Goal: Task Accomplishment & Management: Manage account settings

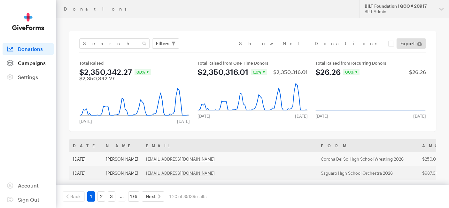
click at [35, 62] on span "Campaigns" at bounding box center [32, 63] width 28 height 6
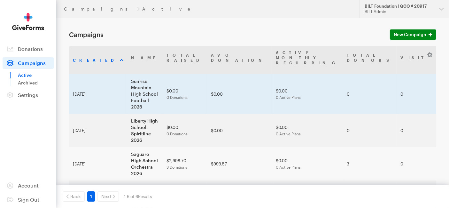
click at [129, 75] on td "Sunrise Mountain High School Football 2026" at bounding box center [144, 94] width 35 height 40
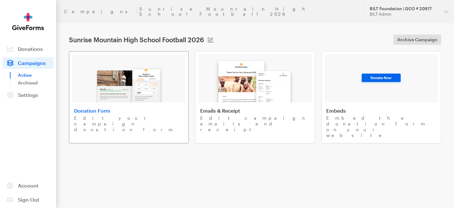
click at [127, 81] on img at bounding box center [129, 81] width 75 height 41
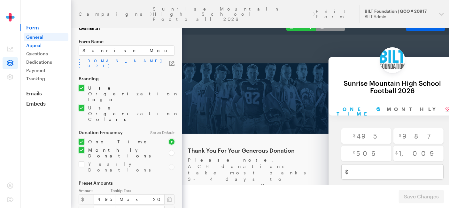
click at [35, 47] on link "Appeal" at bounding box center [46, 46] width 45 height 8
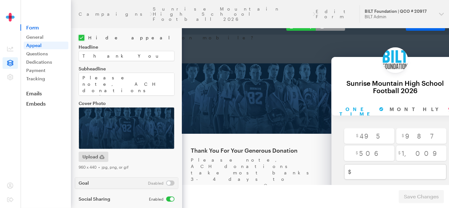
scroll to position [35, 0]
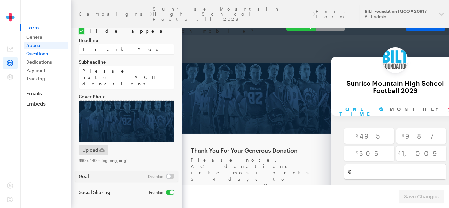
click at [37, 50] on link "Questions" at bounding box center [46, 54] width 45 height 8
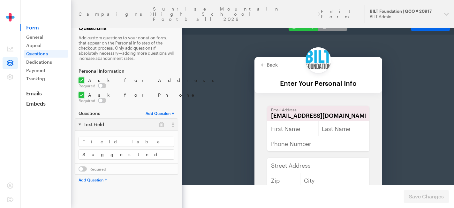
click at [39, 61] on link "Dedications" at bounding box center [46, 62] width 45 height 8
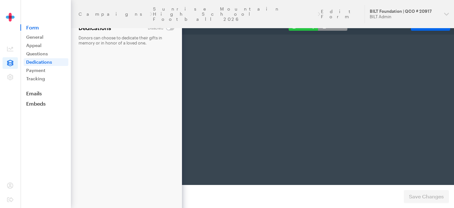
click at [36, 71] on link "Payment" at bounding box center [46, 70] width 45 height 8
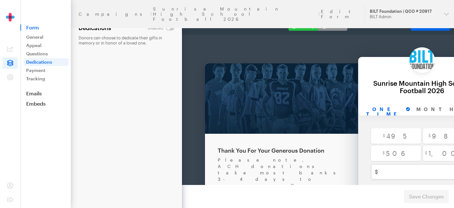
scroll to position [0, 27]
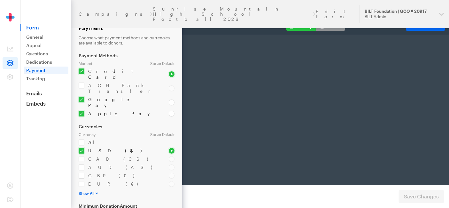
select select "US"
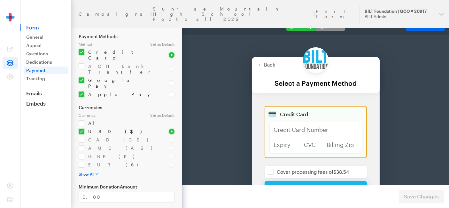
scroll to position [42, 0]
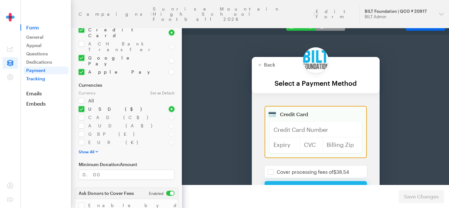
click at [39, 80] on link "Tracking" at bounding box center [46, 79] width 45 height 8
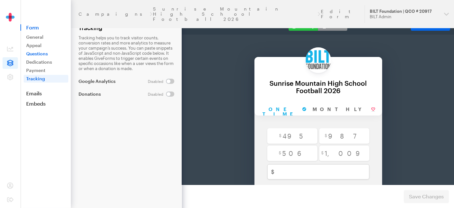
click at [39, 55] on link "Questions" at bounding box center [46, 54] width 45 height 8
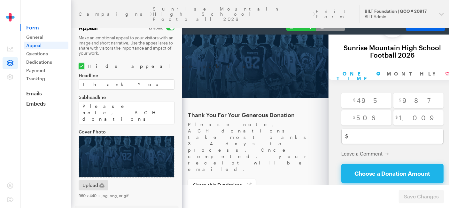
scroll to position [71, 0]
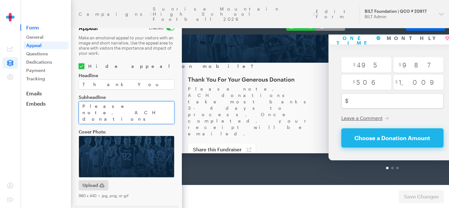
click at [82, 105] on textarea "Please note, ACH donations take most banks 3-4 days to process. Once completed,…" at bounding box center [127, 112] width 96 height 23
click at [14, 62] on span at bounding box center [10, 63] width 15 height 12
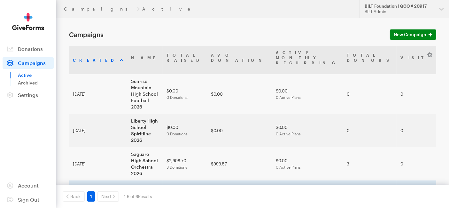
click at [127, 180] on td "Corona Del Sol High School Wrestling 2026" at bounding box center [144, 200] width 35 height 40
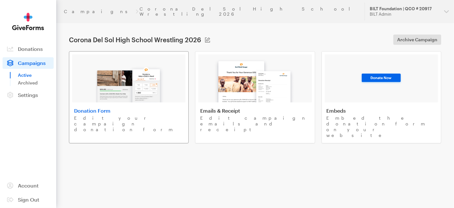
click at [113, 107] on h4 "Donation Form" at bounding box center [129, 110] width 110 height 6
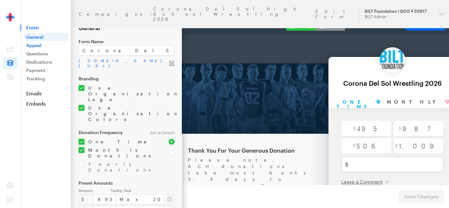
click at [42, 47] on link "Appeal" at bounding box center [46, 46] width 45 height 8
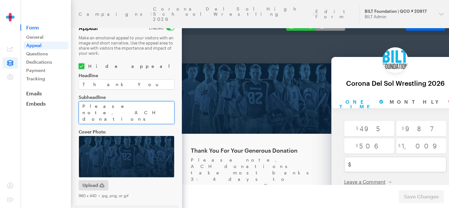
click at [82, 105] on textarea "Please note, ACH donations take most banks 3-4 days to process. Once completed,…" at bounding box center [127, 112] width 96 height 23
click at [131, 107] on textarea "Please note, ACH donations take most banks 3-4 days to process. Once completed,…" at bounding box center [127, 112] width 96 height 23
click at [161, 106] on textarea "Please note, ACH donations take most banks 3-4 days to process. Once completed,…" at bounding box center [127, 112] width 96 height 23
drag, startPoint x: 128, startPoint y: 105, endPoint x: 78, endPoint y: 105, distance: 49.2
click at [79, 105] on textarea "Please note, ACH donations take most banks 3-4 days to process. Once completed,…" at bounding box center [127, 112] width 96 height 23
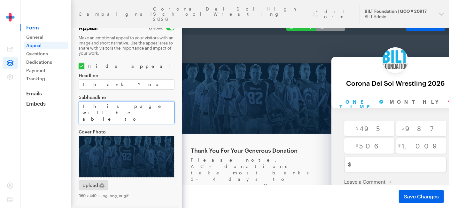
drag, startPoint x: 136, startPoint y: 112, endPoint x: 79, endPoint y: 108, distance: 57.0
click at [79, 108] on textarea "Please note, ACH donations take most banks 3-4 days to process. Once completed,…" at bounding box center [127, 112] width 96 height 23
paste textarea "Help us make a difference! Donations are open until May 15,"
click at [141, 112] on textarea "Please note, ACH donations take most banks 3-4 days to process. Once completed,…" at bounding box center [127, 112] width 96 height 23
type textarea "Help us make a difference! Donations are open until May 15, 2026. Please note, …"
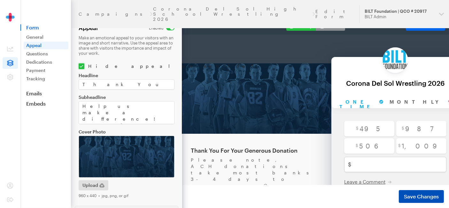
click at [421, 196] on span "Save Changes" at bounding box center [421, 196] width 35 height 8
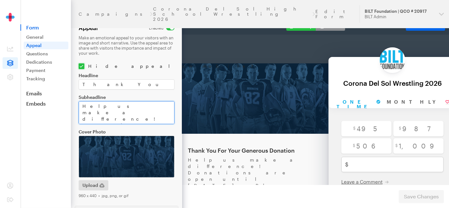
click at [150, 110] on textarea "Help us make a difference! Donations are open until May 15, 2026. Please note, …" at bounding box center [127, 112] width 96 height 23
type textarea "Help us make a difference! Donations are open until [DATE]. Please note, ACH do…"
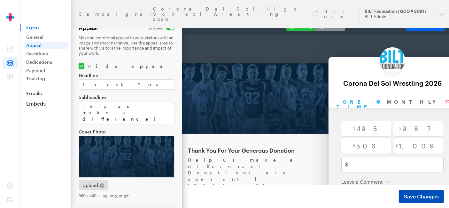
click at [409, 195] on span "Save Changes" at bounding box center [421, 196] width 35 height 8
click at [328, 22] on button "Mobile" at bounding box center [330, 26] width 29 height 9
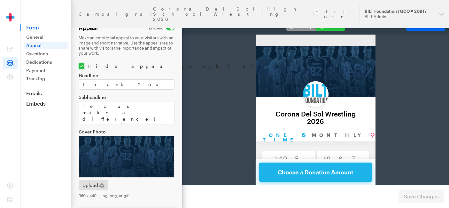
click at [298, 26] on button "Desktop" at bounding box center [300, 26] width 29 height 9
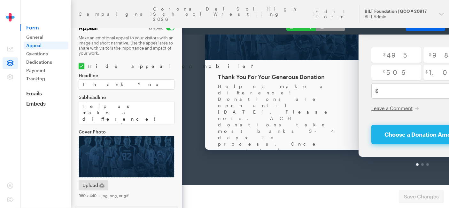
scroll to position [15, 0]
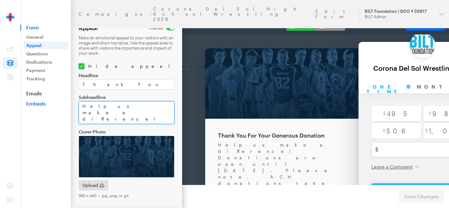
drag, startPoint x: 145, startPoint y: 113, endPoint x: 35, endPoint y: 100, distance: 111.0
click at [35, 100] on div "Campaigns Corona Del Sol High School Wrestling 2026 Edit Form Updates Support B…" at bounding box center [224, 122] width 449 height 244
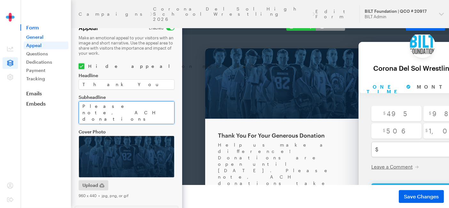
type textarea "Please note, ACH donations take most banks 3-4 days to process. Once completed,…"
click at [30, 38] on link "General" at bounding box center [46, 37] width 45 height 8
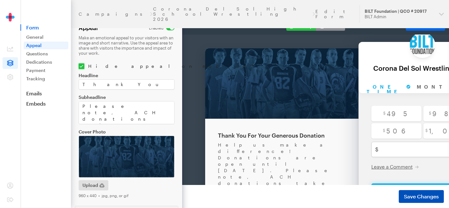
click at [408, 198] on span "Save Changes" at bounding box center [421, 196] width 35 height 8
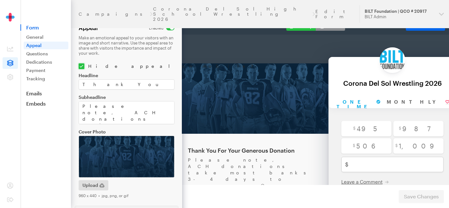
click at [33, 37] on link "General" at bounding box center [46, 37] width 45 height 8
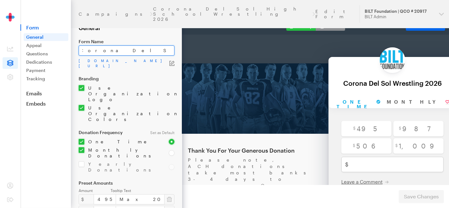
drag, startPoint x: 313, startPoint y: 67, endPoint x: 218, endPoint y: 36, distance: 100.6
type input "Corona Del Sol High School Wrestling ([DATE])"
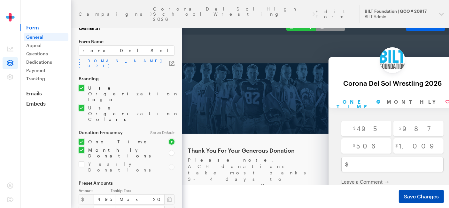
click at [417, 192] on span "Save Changes" at bounding box center [421, 196] width 35 height 8
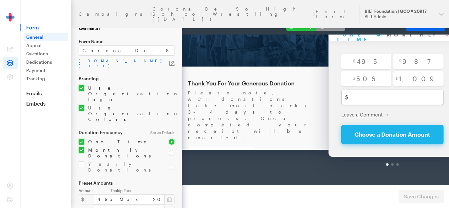
scroll to position [80, 0]
click at [325, 190] on footer "Changes have been saved Preview Form Save Changes" at bounding box center [315, 196] width 267 height 23
click at [39, 35] on link "General" at bounding box center [46, 37] width 45 height 8
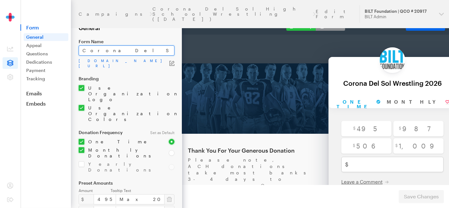
click at [153, 51] on input "Corona Del Sol High School Wrestling ([DATE])" at bounding box center [127, 50] width 96 height 10
drag, startPoint x: 313, startPoint y: 67, endPoint x: 258, endPoint y: 28, distance: 67.8
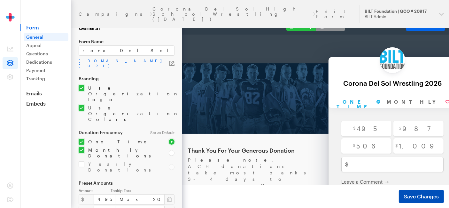
click at [431, 198] on span "Save Changes" at bounding box center [421, 196] width 35 height 8
click at [8, 64] on icon at bounding box center [10, 63] width 6 height 6
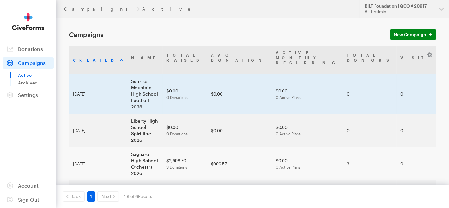
click at [128, 74] on td "Sunrise Mountain High School Football 2026" at bounding box center [144, 94] width 35 height 40
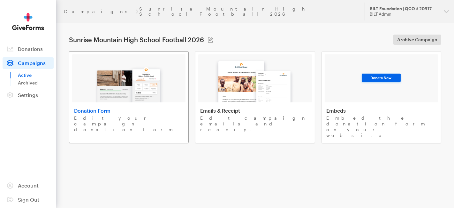
click at [139, 66] on img at bounding box center [129, 81] width 75 height 41
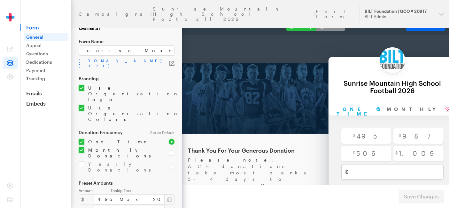
scroll to position [0, 19]
type input "Sunrise Mountain High School Football ([DATE])"
click at [430, 197] on span "Save Changes" at bounding box center [421, 196] width 35 height 8
click at [14, 60] on span at bounding box center [10, 63] width 15 height 12
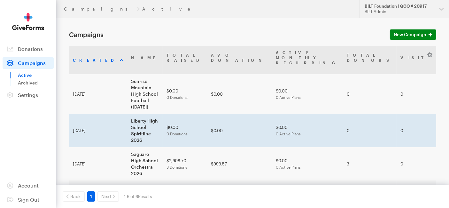
click at [139, 114] on td "Liberty High School Spiritline 2026" at bounding box center [144, 130] width 35 height 33
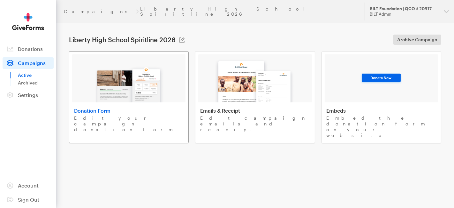
click at [155, 81] on img at bounding box center [129, 81] width 75 height 41
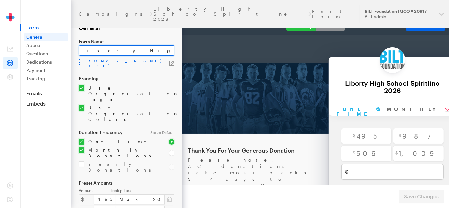
drag, startPoint x: 296, startPoint y: 67, endPoint x: 213, endPoint y: 37, distance: 87.7
paste input "(5/15/2026)"
click at [137, 50] on input "Liberty High School Spiritline (5/15/2026)" at bounding box center [127, 50] width 96 height 10
click at [151, 50] on input "Liberty High School Spirit Line (5/15/2026)" at bounding box center [127, 50] width 96 height 10
click at [170, 50] on input "Liberty High School Spirit Line (11/15/2026)" at bounding box center [127, 50] width 96 height 10
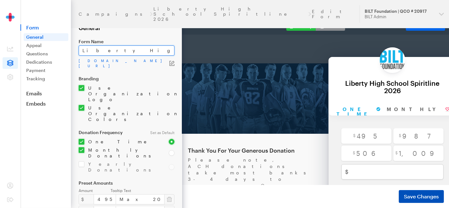
type input "Liberty High School Spirit Line ([DATE])"
click at [419, 199] on span "Save Changes" at bounding box center [421, 196] width 35 height 8
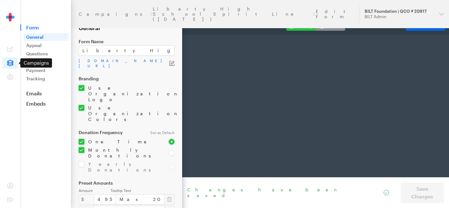
click at [12, 61] on icon at bounding box center [10, 63] width 6 height 6
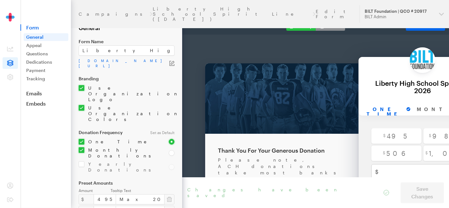
scroll to position [0, 30]
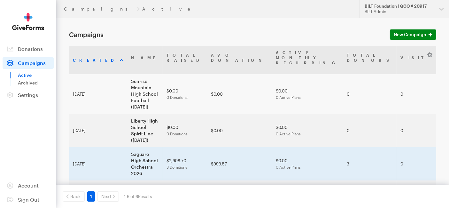
click at [127, 147] on td "Saguaro High School Orchestra 2026" at bounding box center [144, 163] width 35 height 33
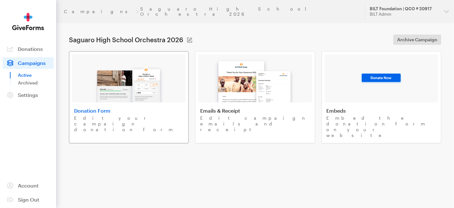
click at [120, 95] on img at bounding box center [129, 81] width 75 height 41
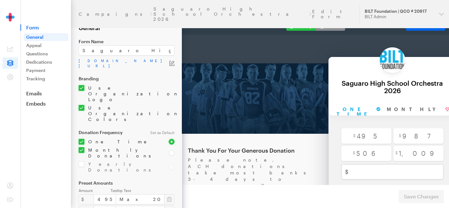
scroll to position [0, 4]
type input "Saguaro High School Orchestra (5/15/2026)"
click at [401, 196] on button "Save Changes" at bounding box center [421, 196] width 45 height 13
click at [13, 61] on span at bounding box center [10, 63] width 15 height 12
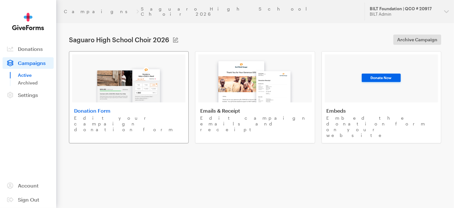
click at [135, 86] on img at bounding box center [129, 81] width 75 height 41
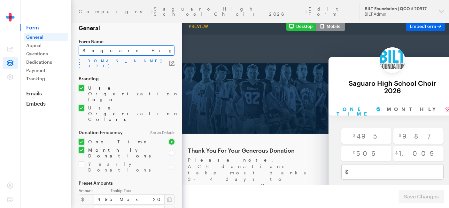
click at [140, 49] on input "Saguaro High School Choir 2026" at bounding box center [127, 50] width 96 height 10
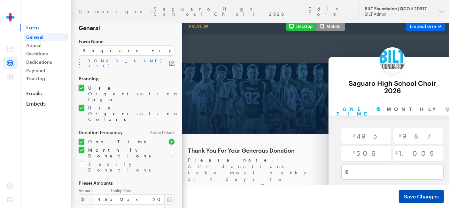
type input "Saguaro High School Choir (5/15/2026)"
click at [415, 198] on span "Save Changes" at bounding box center [421, 196] width 35 height 8
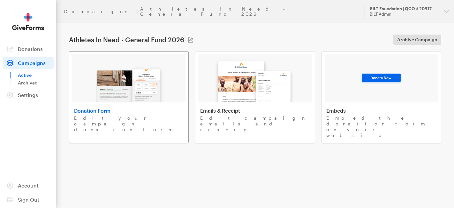
click at [92, 79] on img at bounding box center [129, 81] width 75 height 41
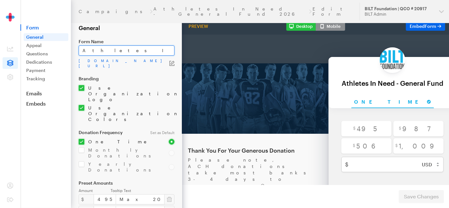
drag, startPoint x: 150, startPoint y: 50, endPoint x: 172, endPoint y: 50, distance: 22.1
click at [172, 50] on input "Athletes In Need - General Fund 2026" at bounding box center [127, 50] width 96 height 10
paste input "(5/15/2026)"
type input "Athletes In Need - General Fund ([DATE])"
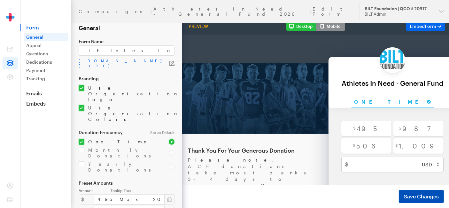
click at [418, 197] on span "Save Changes" at bounding box center [421, 196] width 35 height 8
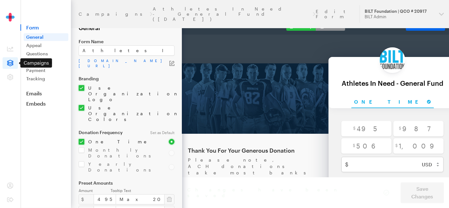
click at [11, 58] on span at bounding box center [10, 63] width 15 height 12
